Goal: Information Seeking & Learning: Learn about a topic

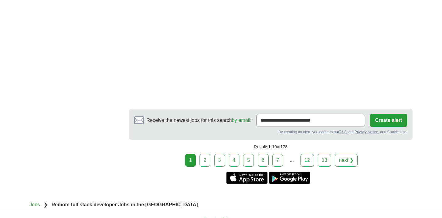
scroll to position [1021, 0]
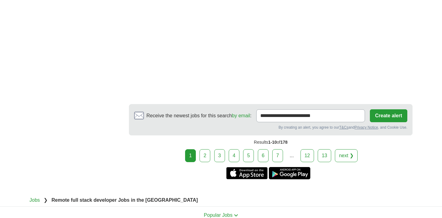
click at [200, 156] on link "2" at bounding box center [205, 155] width 11 height 13
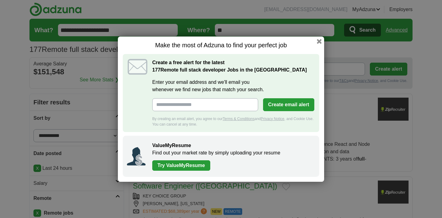
click at [316, 42] on h1 "Make the most of Adzuna to find your perfect job" at bounding box center [221, 45] width 196 height 8
click at [319, 42] on button "button" at bounding box center [319, 41] width 7 height 7
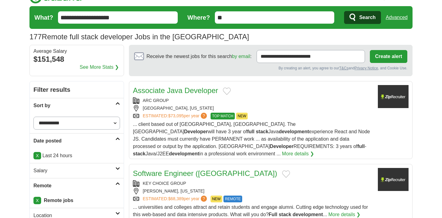
scroll to position [14, 0]
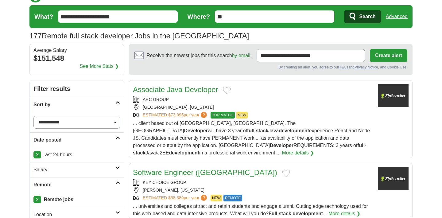
click at [251, 138] on span "... client based out of Jacksonville, FL. The Java Developer will have 3 year o…" at bounding box center [251, 138] width 237 height 35
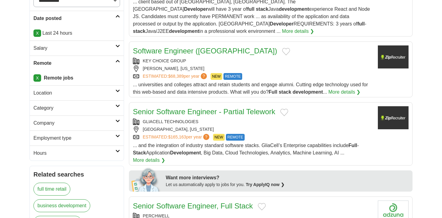
scroll to position [140, 0]
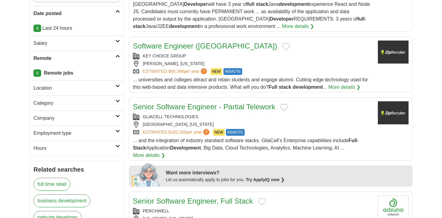
click at [171, 42] on link "Software Engineer (Java)" at bounding box center [205, 46] width 144 height 8
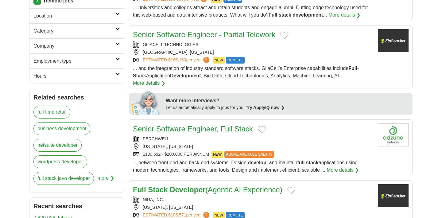
scroll to position [212, 0]
click at [168, 125] on link "Senior Software Engineer, Full Stack" at bounding box center [193, 128] width 120 height 8
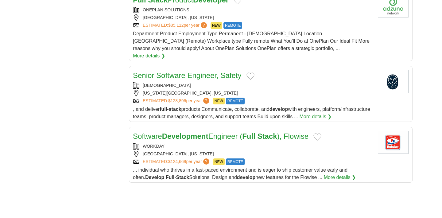
scroll to position [647, 0]
